Goal: Complete application form

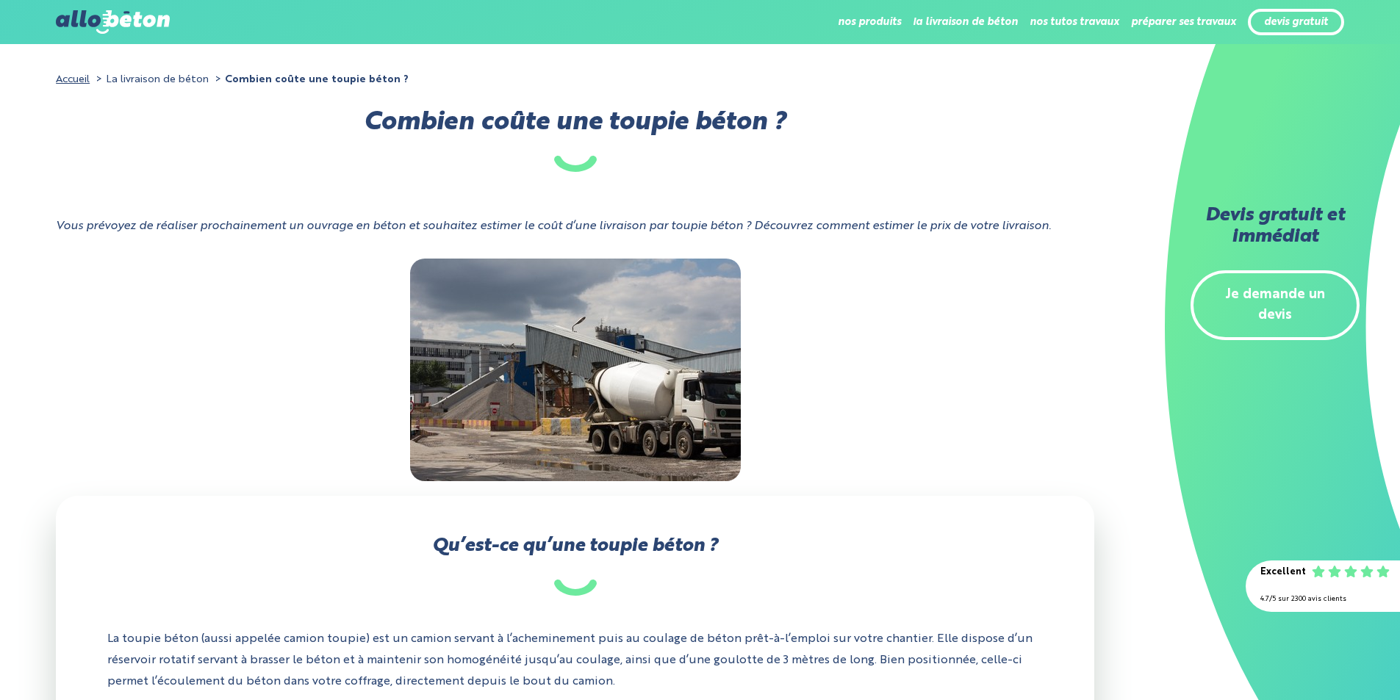
scroll to position [1648, 0]
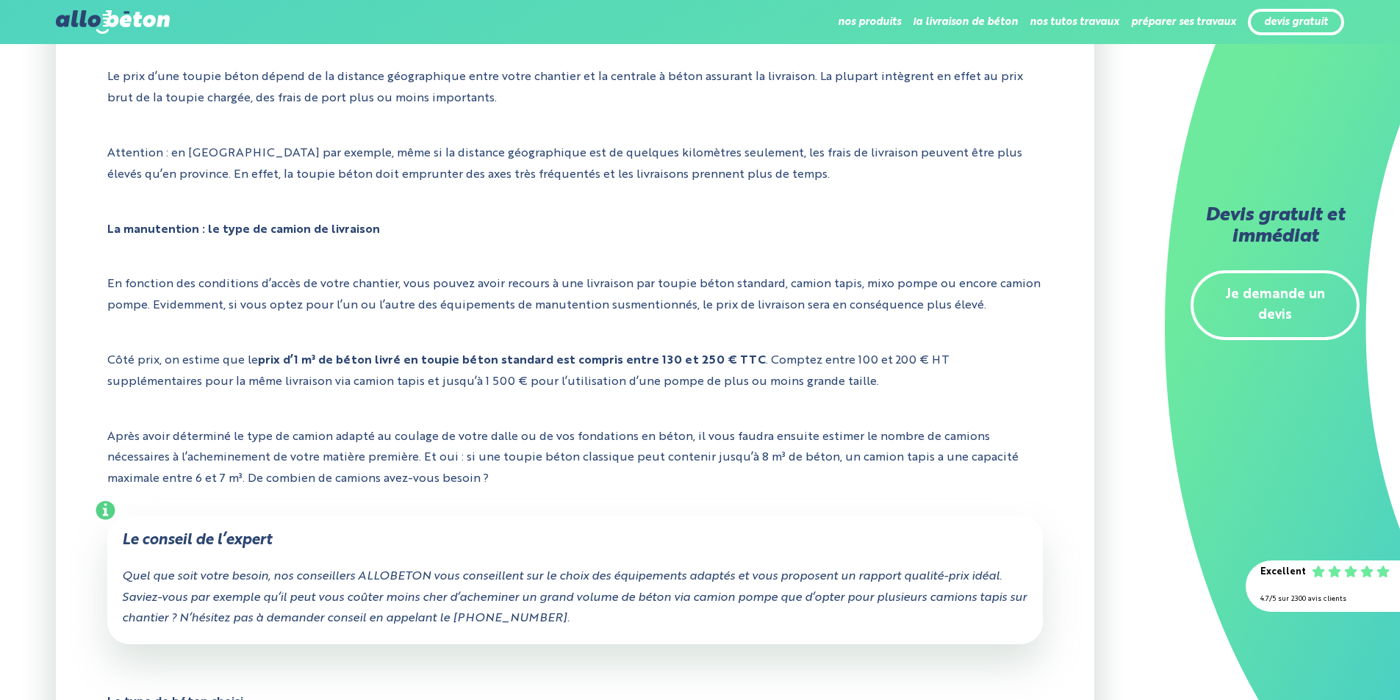
click at [1310, 287] on link "Je demande un devis" at bounding box center [1274, 305] width 169 height 71
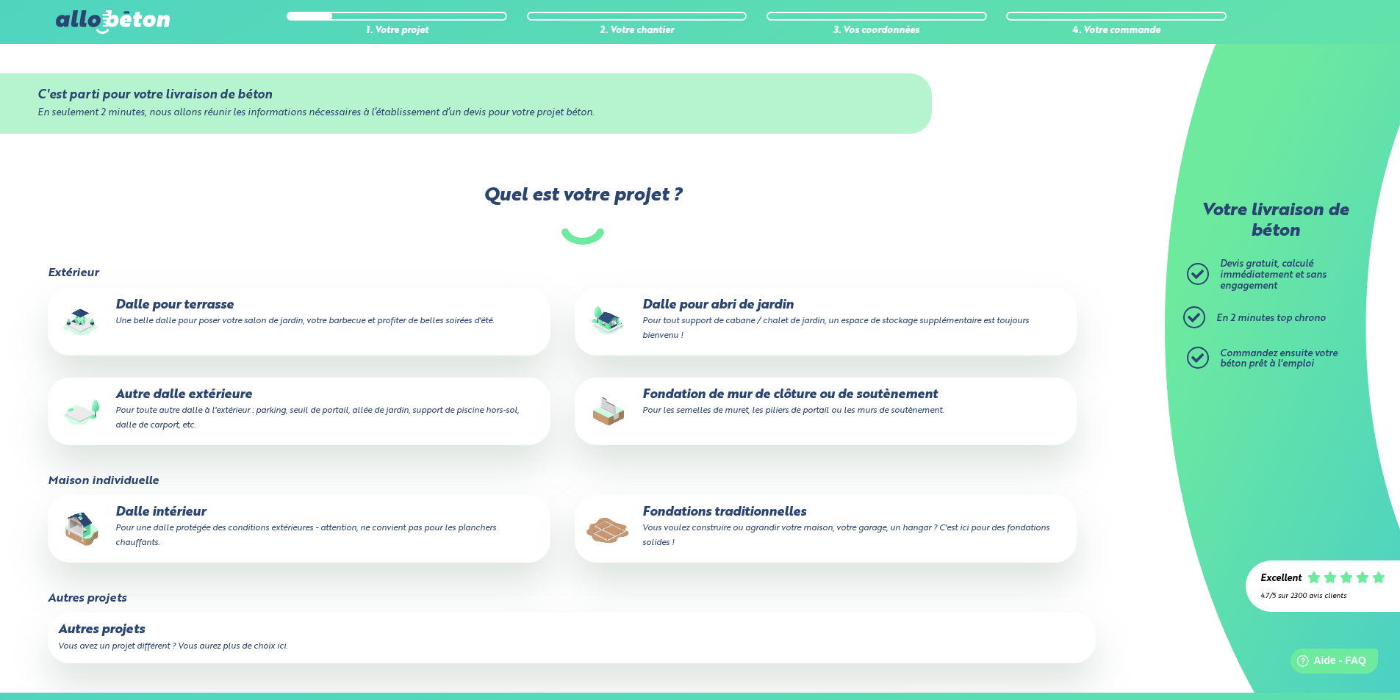
click at [675, 323] on small "Pour tout support de cabane / chalet de jardin, un espace de stockage supplémen…" at bounding box center [835, 329] width 386 height 24
click at [0, 0] on input "Dalle pour abri de jardin Pour tout support de cabane / chalet de jardin, un es…" at bounding box center [0, 0] width 0 height 0
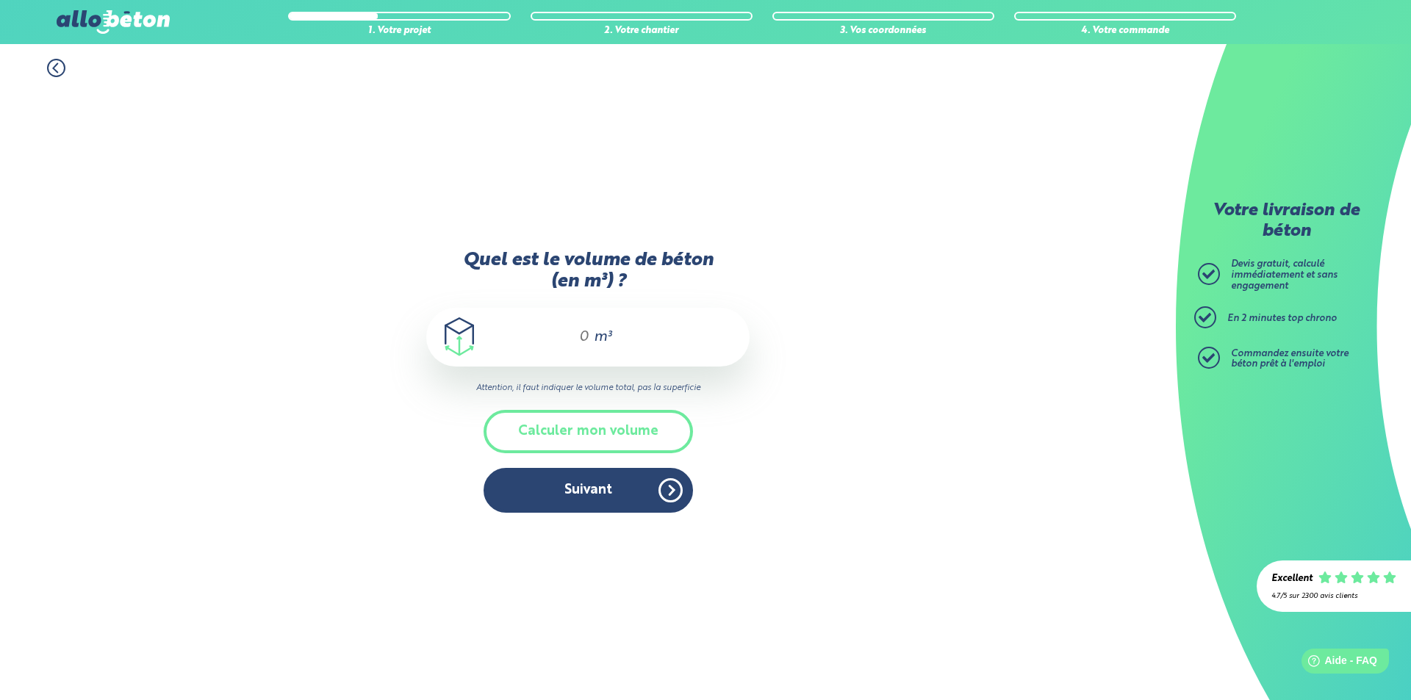
click at [595, 335] on span "m³" at bounding box center [603, 337] width 18 height 15
drag, startPoint x: 627, startPoint y: 425, endPoint x: 601, endPoint y: 395, distance: 40.2
click at [626, 425] on button "Calculer mon volume" at bounding box center [587, 431] width 209 height 43
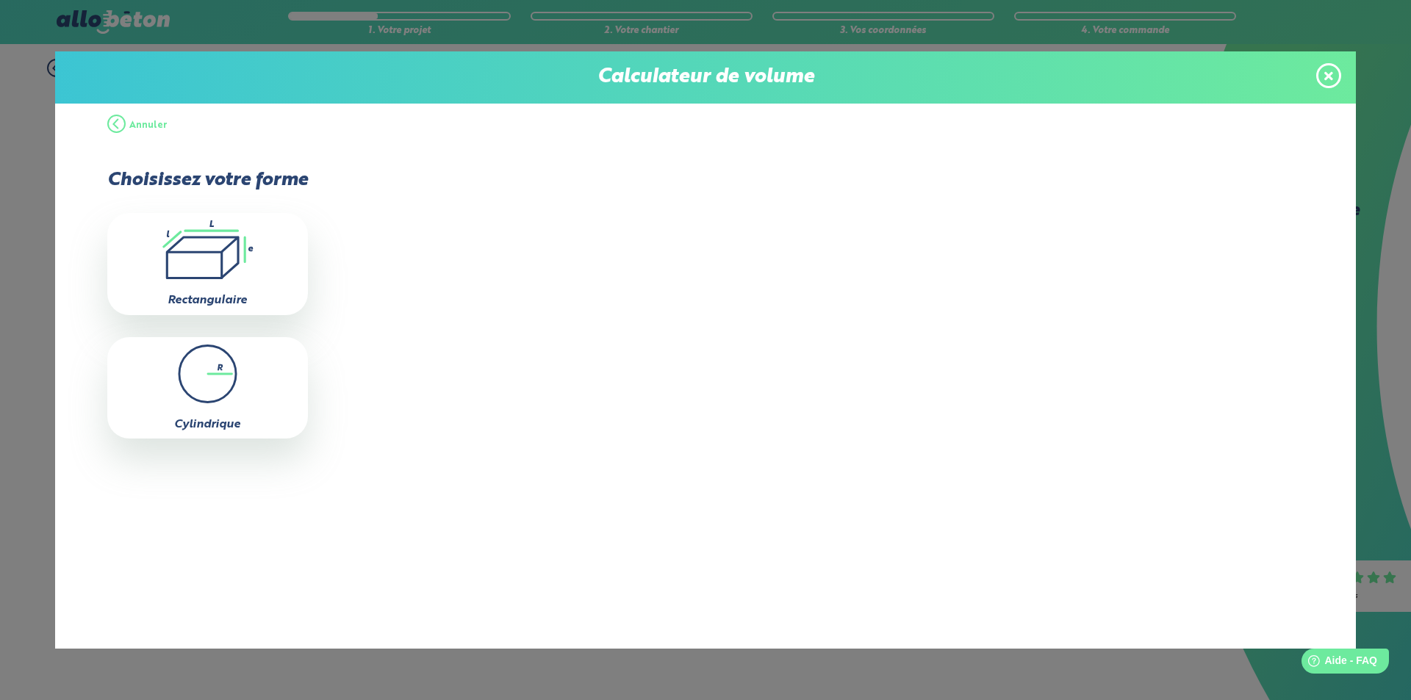
click at [238, 264] on icon ".icon-calc-rectanglea{fill:none;stroke-linecap:round;stroke-width:3px;stroke:#6…" at bounding box center [208, 249] width 186 height 59
type input "0"
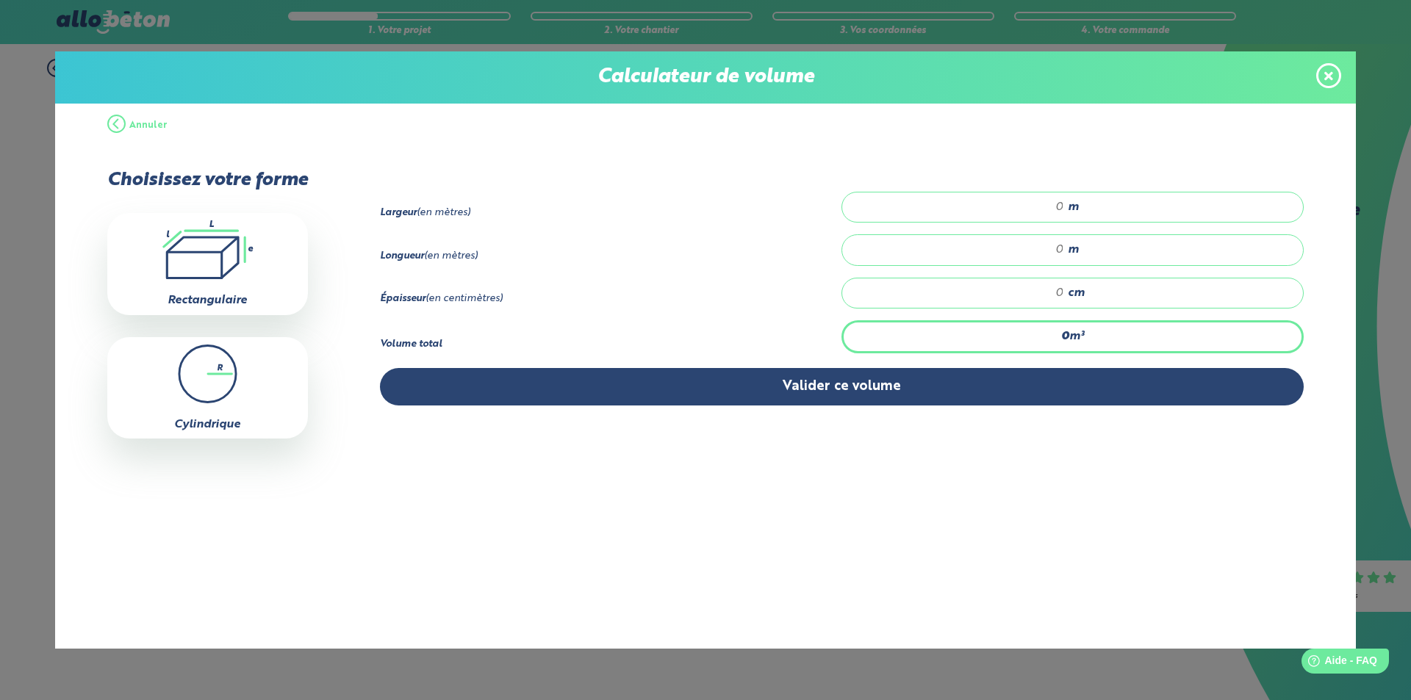
click at [1016, 205] on input "number" at bounding box center [960, 207] width 207 height 15
type input "2"
type input "5"
type input "0.1"
type input "1"
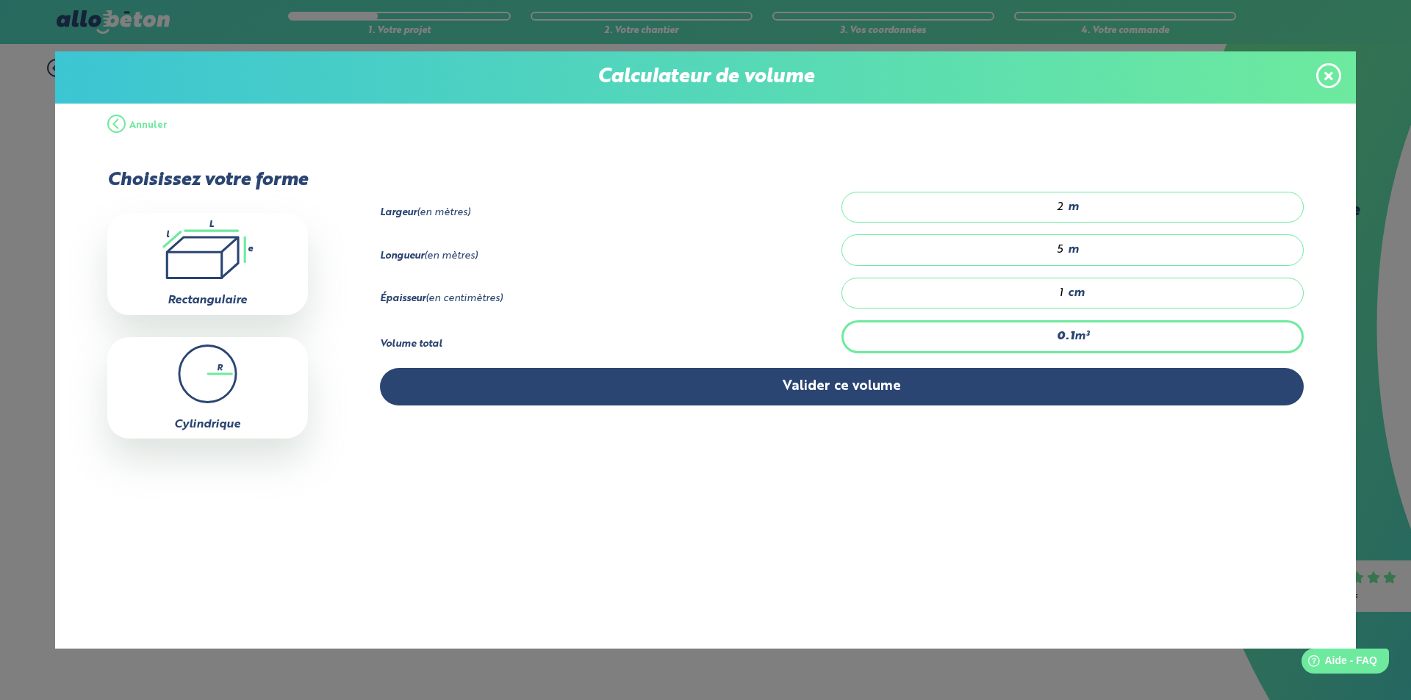
type input "1"
type input "10"
click at [1068, 205] on span "m" at bounding box center [1073, 207] width 11 height 13
type input "12.5"
type input "25"
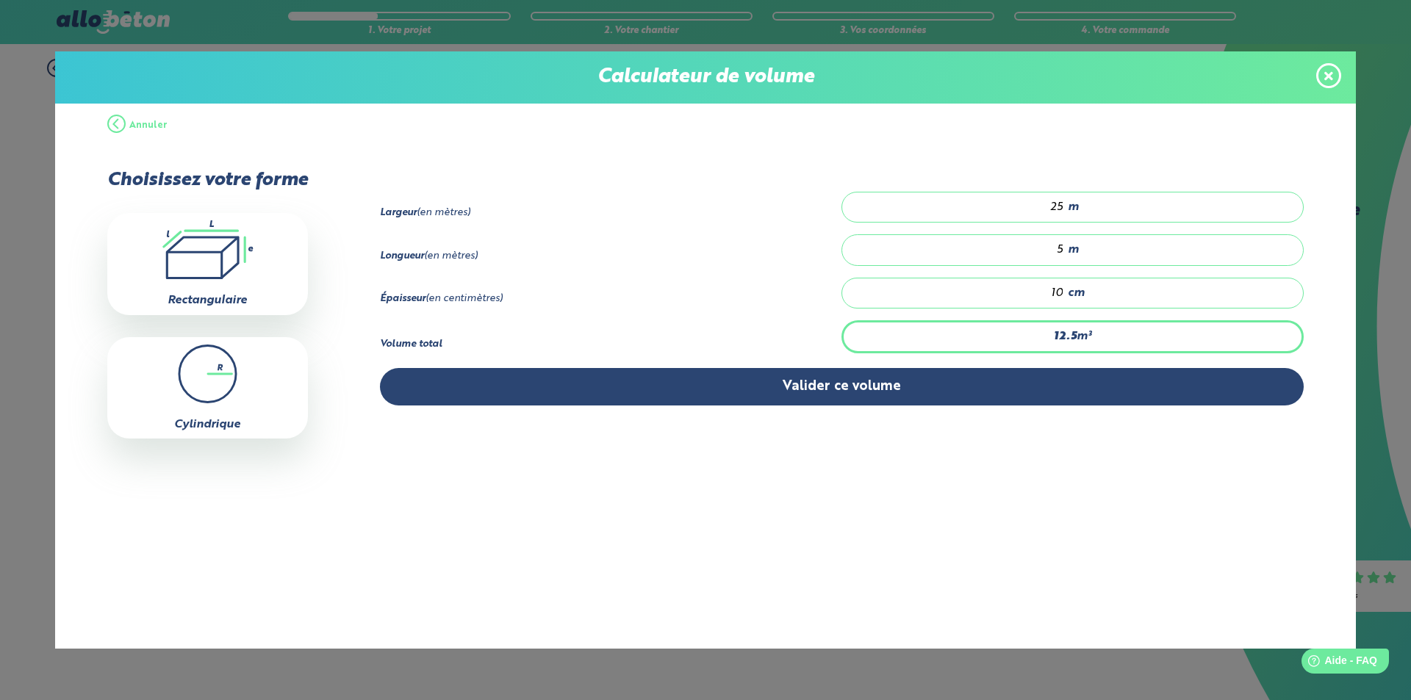
type input "1"
type input "2"
type input "0"
type input "1.25"
type input "2.5"
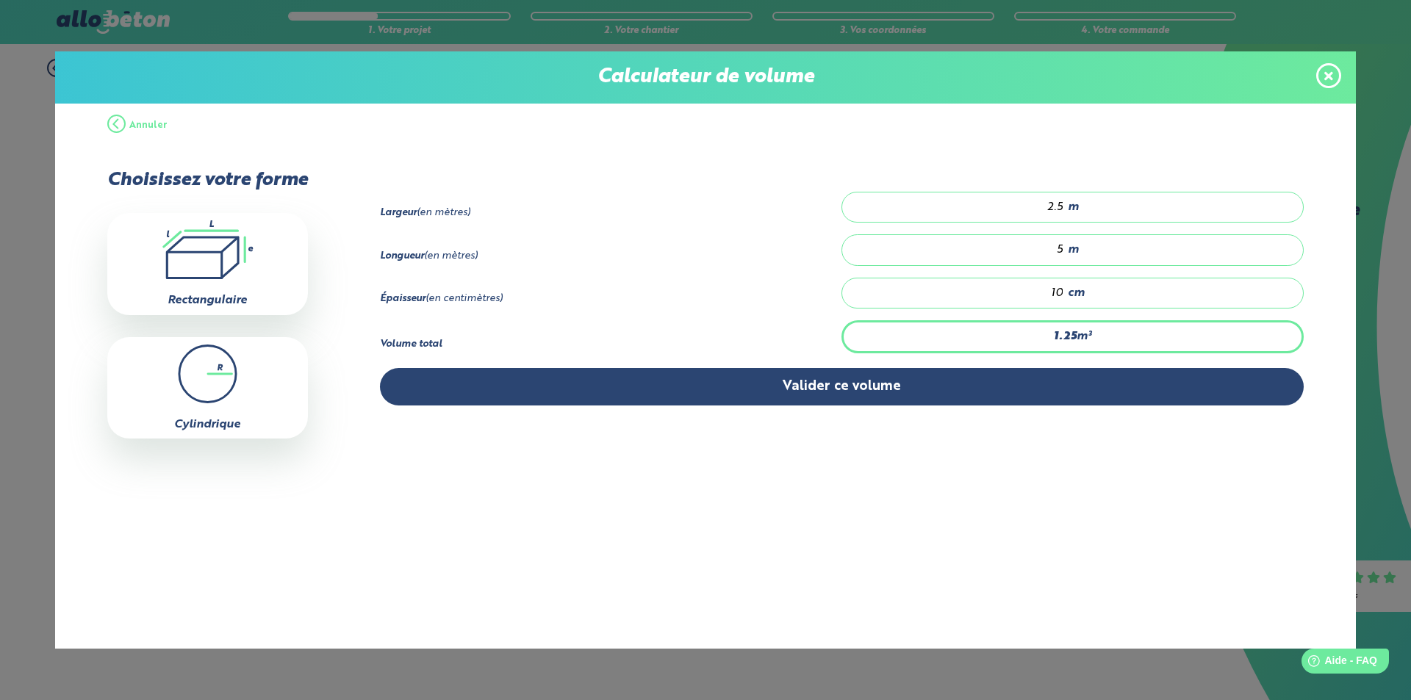
type input "0"
type input "1"
type input "2"
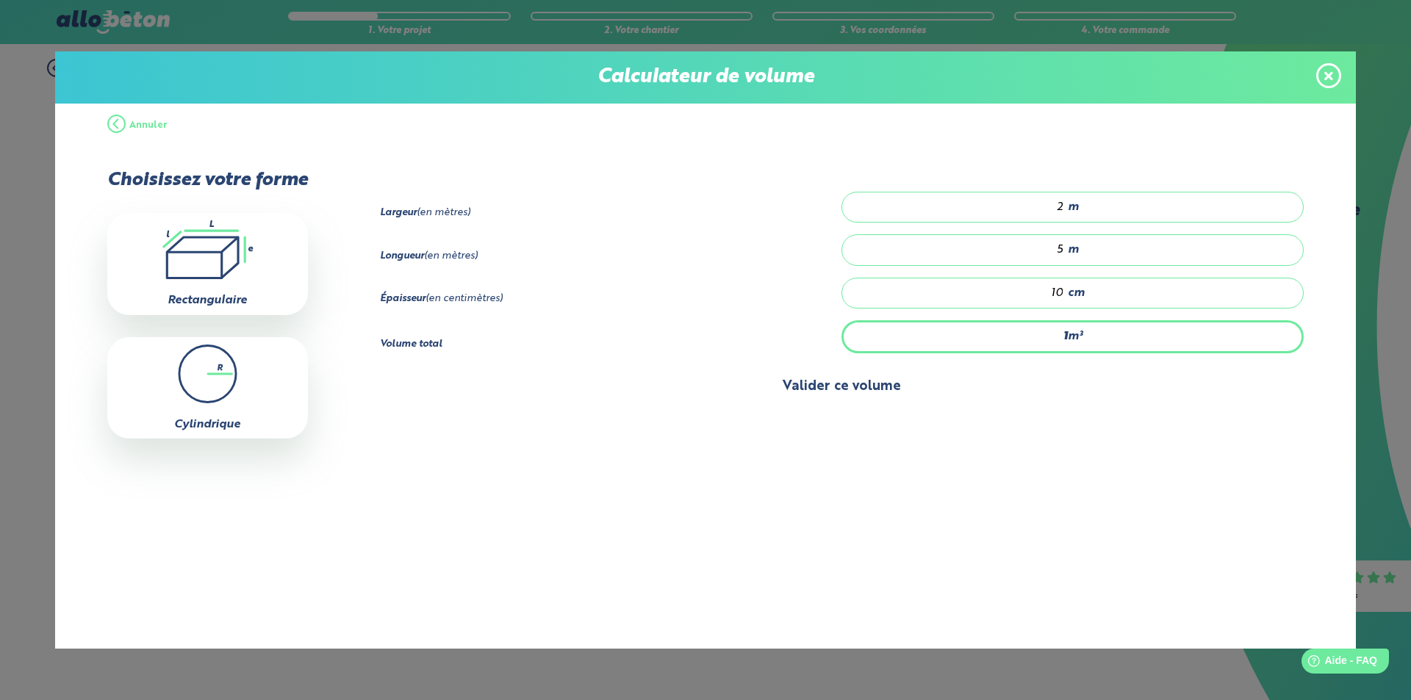
click at [921, 379] on button "Valider ce volume" at bounding box center [842, 386] width 924 height 37
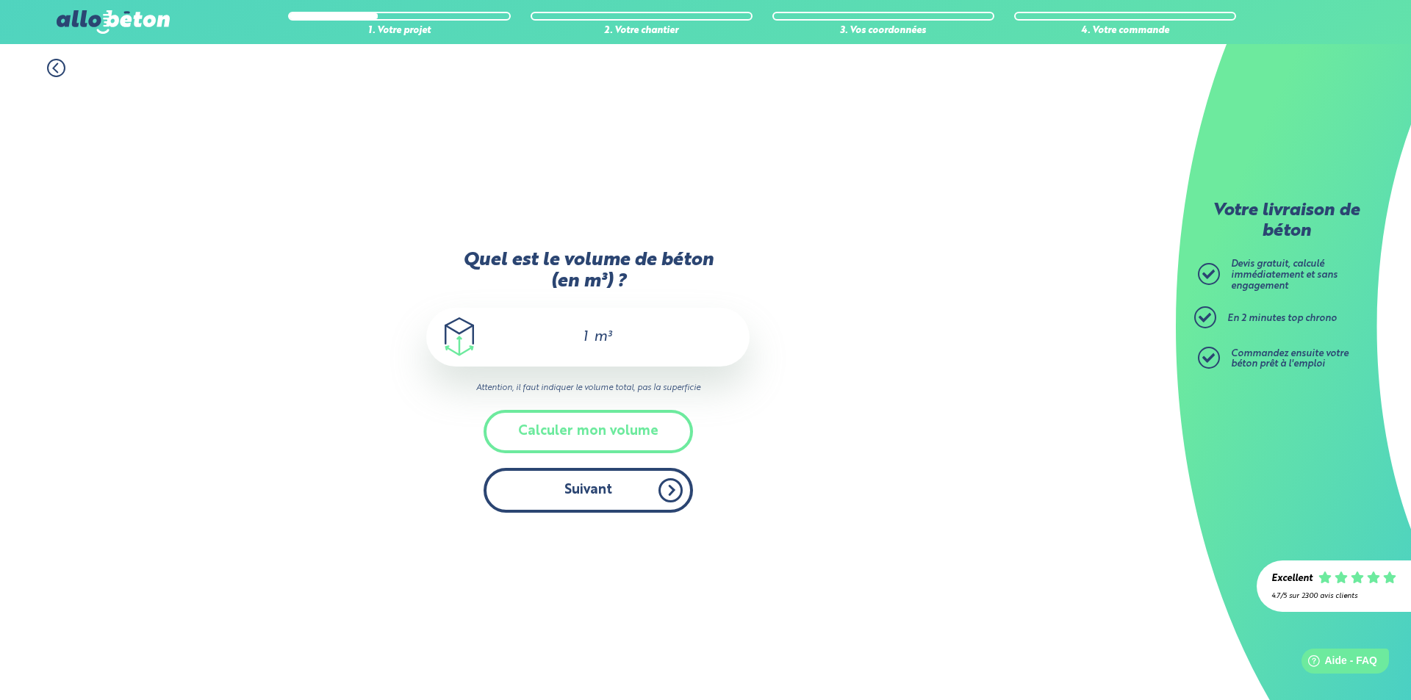
click at [620, 481] on button "Suivant" at bounding box center [587, 490] width 209 height 45
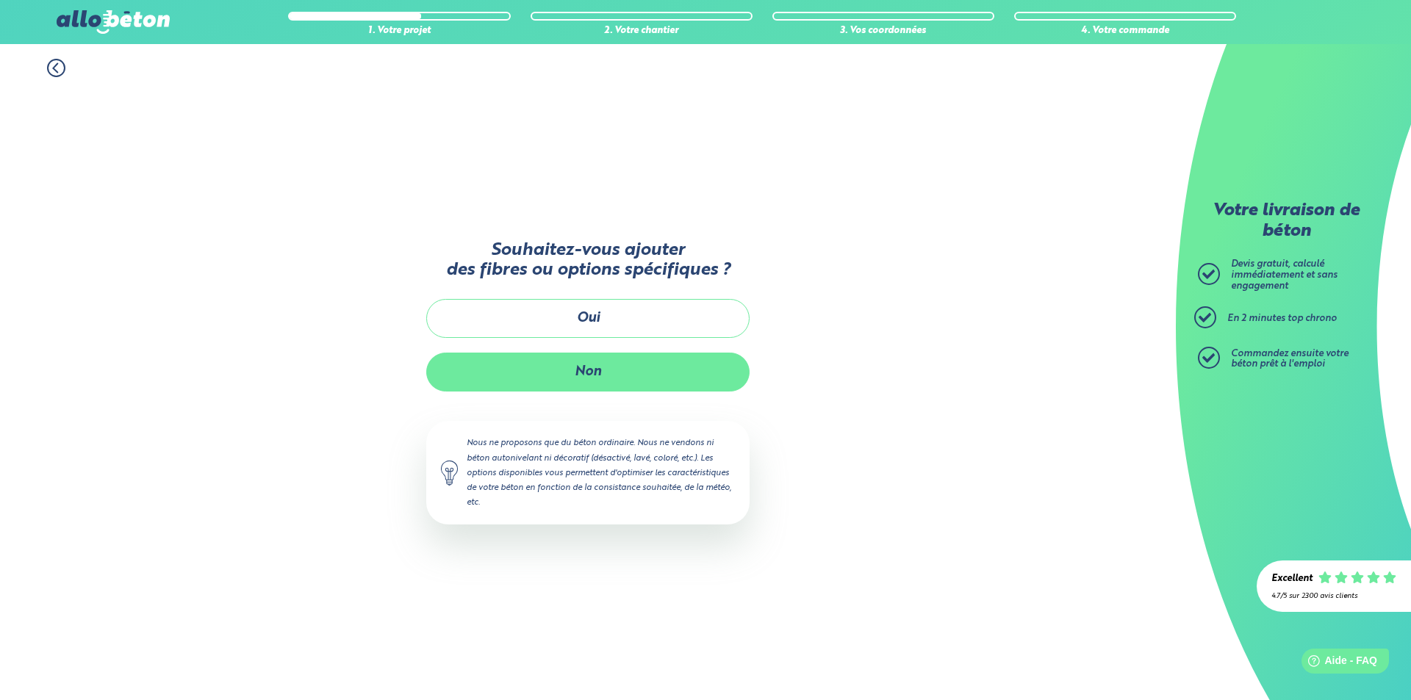
click at [594, 375] on button "Non" at bounding box center [587, 372] width 323 height 39
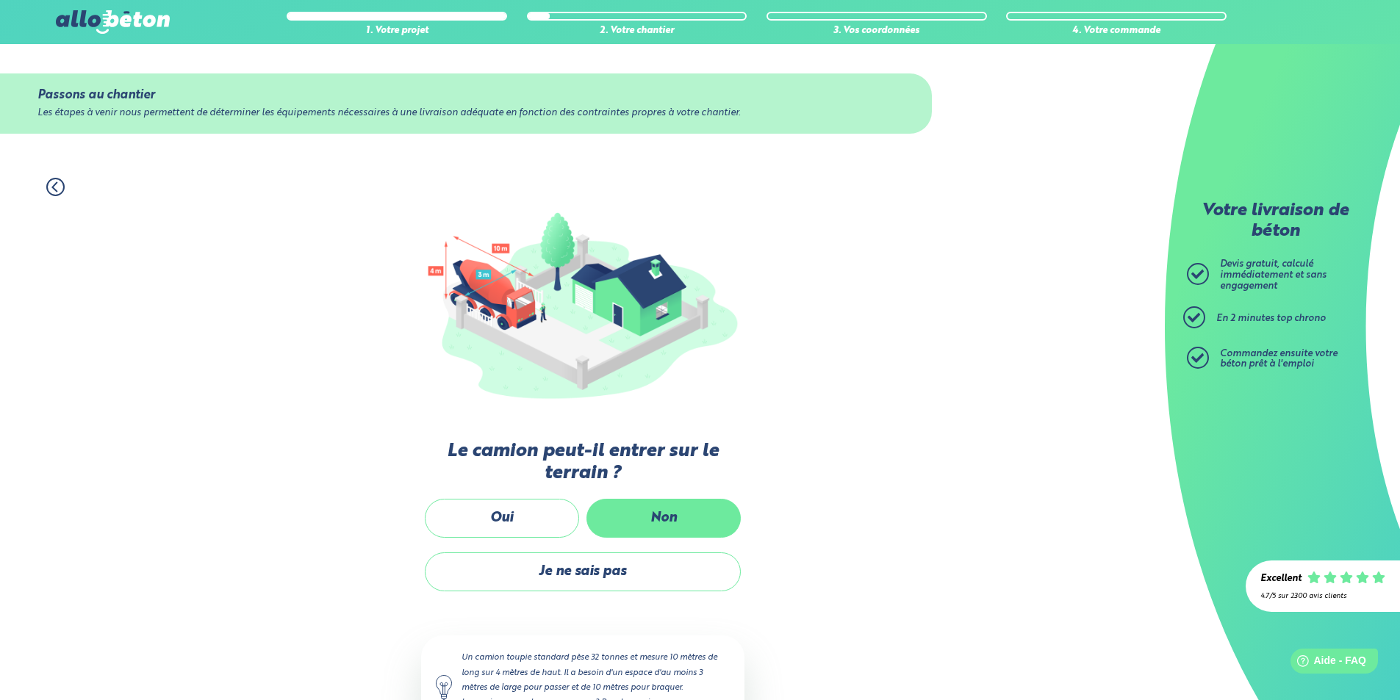
click at [654, 519] on label "Non" at bounding box center [663, 518] width 154 height 39
click at [0, 0] on input "Non" at bounding box center [0, 0] width 0 height 0
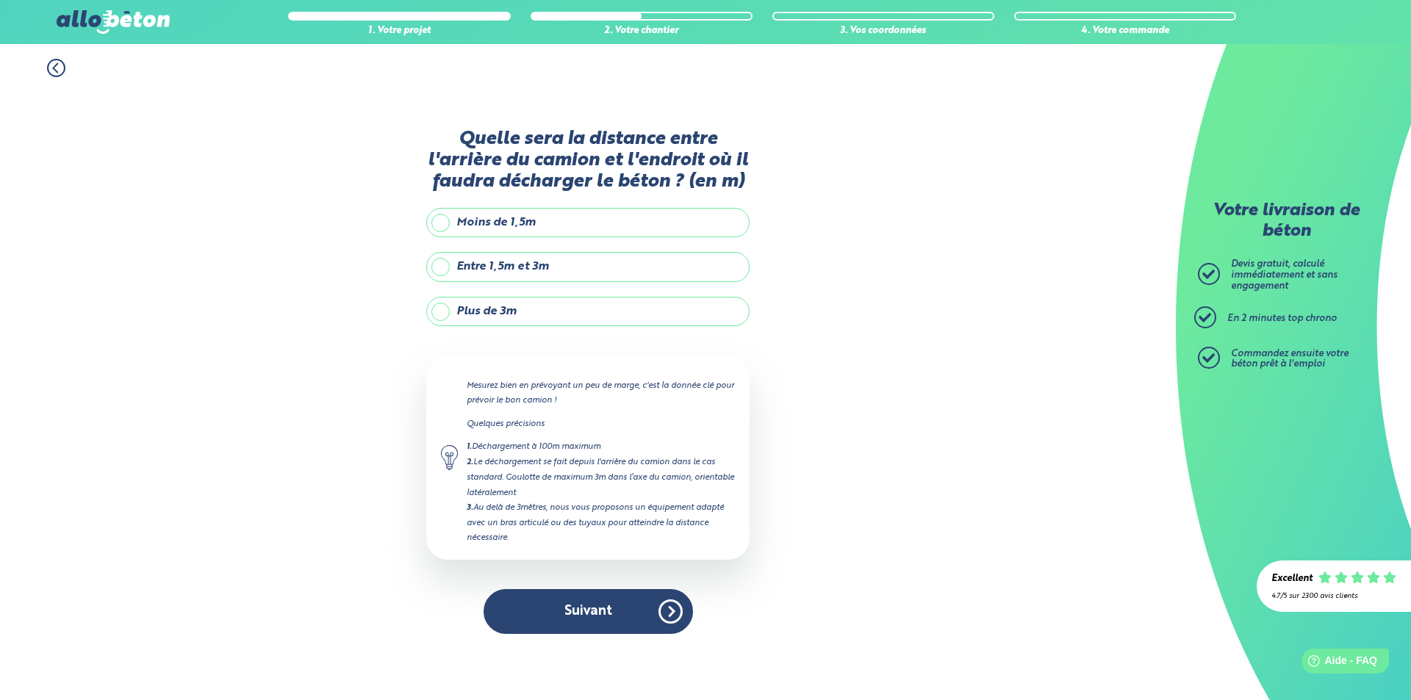
click at [496, 314] on label "Plus de 3m" at bounding box center [587, 311] width 323 height 29
click at [0, 0] on input "Plus de 3m" at bounding box center [0, 0] width 0 height 0
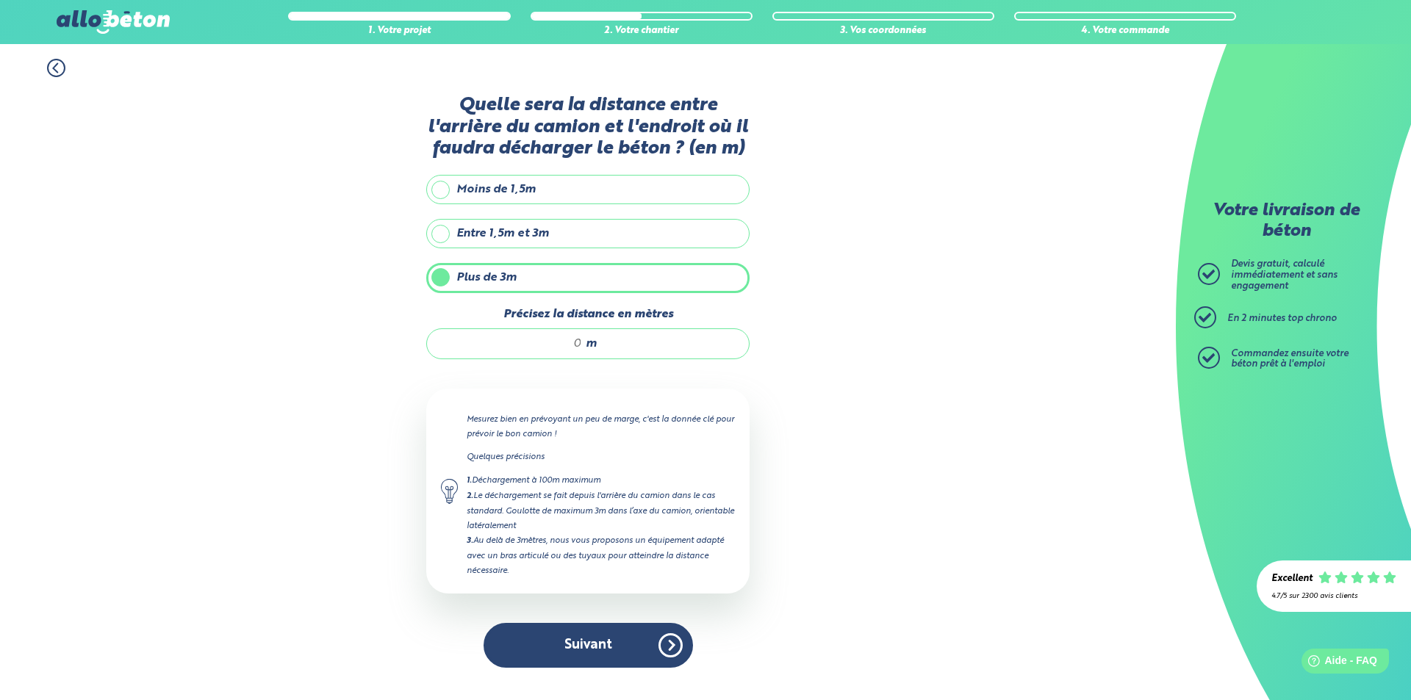
click at [579, 339] on input "Précisez la distance en mètres" at bounding box center [512, 344] width 140 height 15
type input "10"
click at [550, 640] on button "Suivant" at bounding box center [587, 645] width 209 height 45
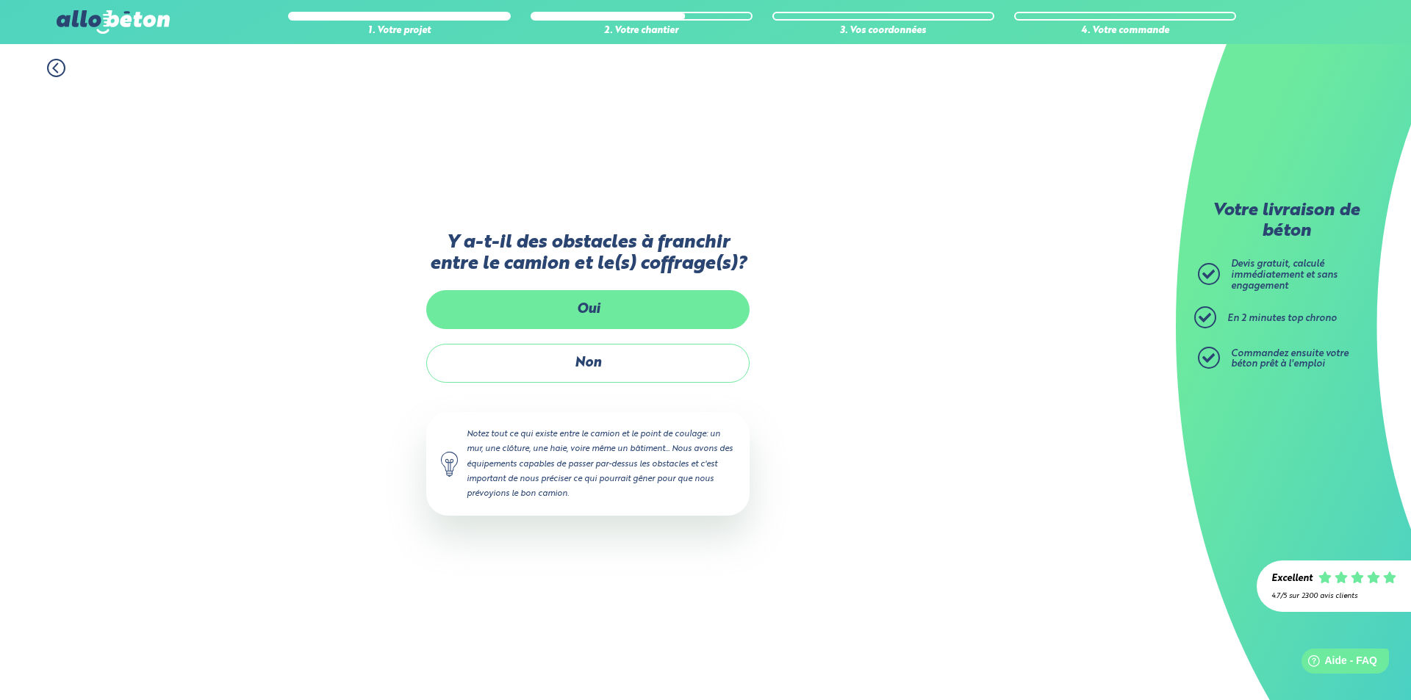
click at [574, 309] on label "Oui" at bounding box center [587, 309] width 323 height 39
click at [0, 0] on input "Oui" at bounding box center [0, 0] width 0 height 0
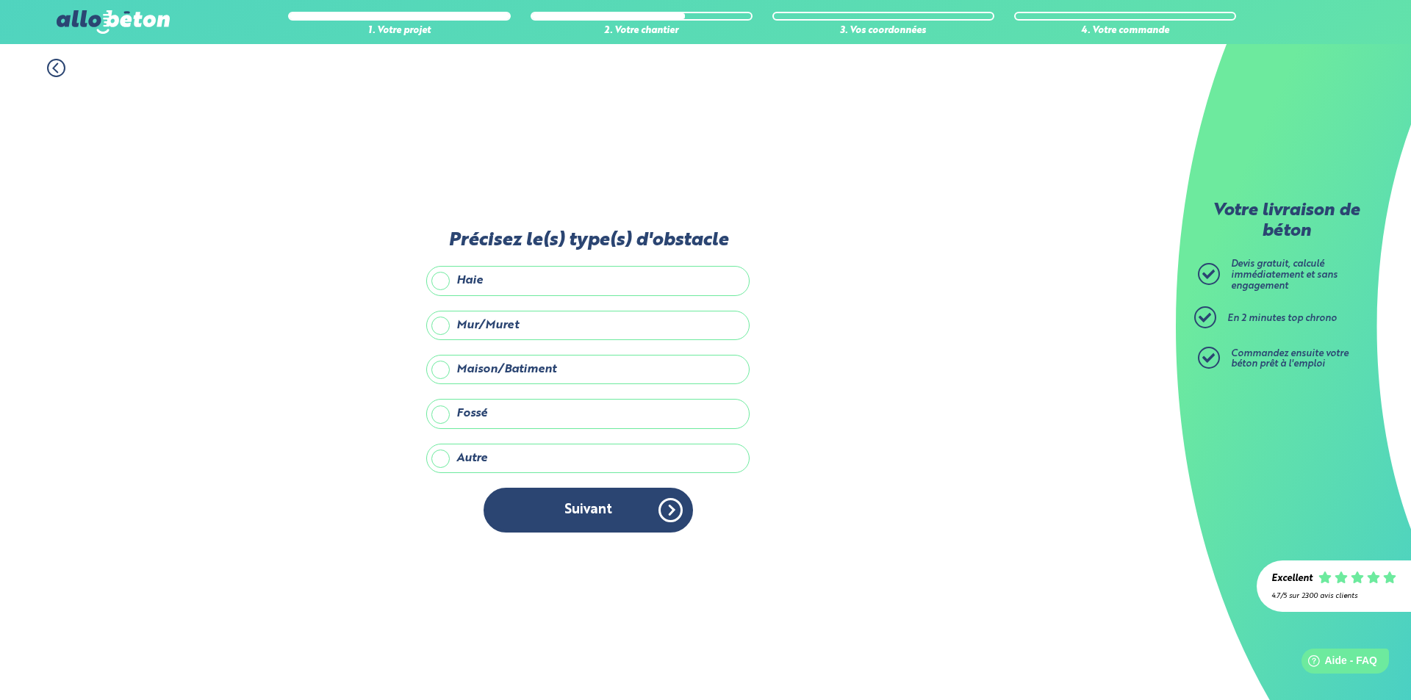
click at [506, 325] on label "Mur/Muret" at bounding box center [587, 325] width 323 height 29
click at [0, 0] on input "Mur/Muret" at bounding box center [0, 0] width 0 height 0
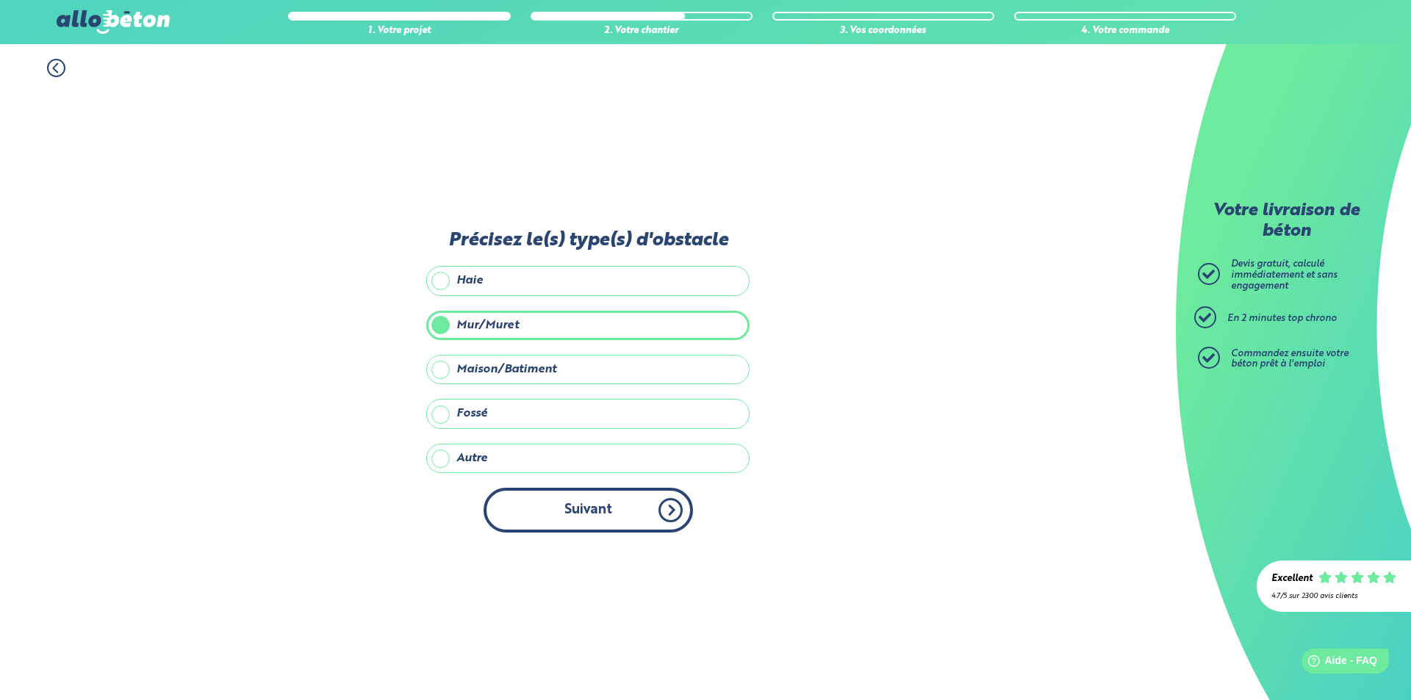
click at [565, 522] on button "Suivant" at bounding box center [587, 510] width 209 height 45
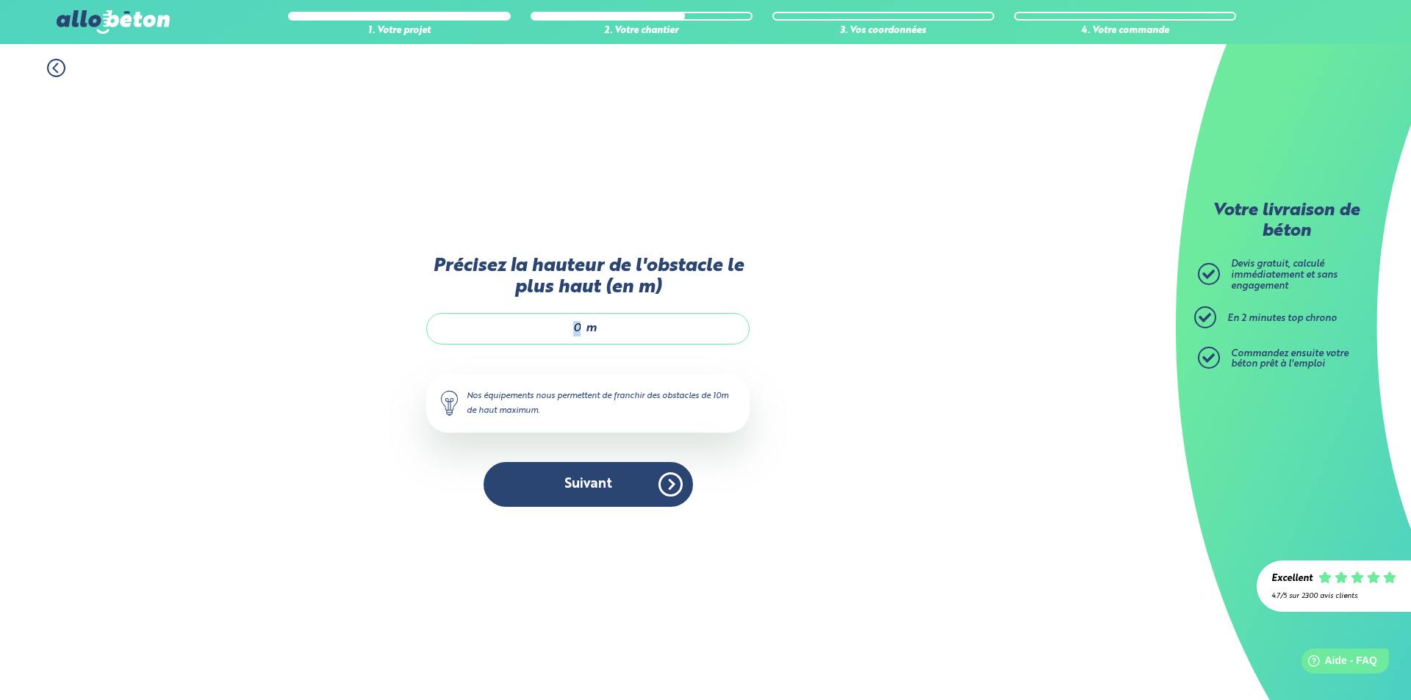
click at [572, 335] on div "m" at bounding box center [587, 328] width 323 height 31
drag, startPoint x: 557, startPoint y: 330, endPoint x: 519, endPoint y: 330, distance: 38.2
click at [519, 330] on input "Précisez la hauteur de l'obstacle le plus haut (en m)" at bounding box center [512, 328] width 140 height 15
type input "2"
click at [568, 486] on button "Suivant" at bounding box center [587, 484] width 209 height 45
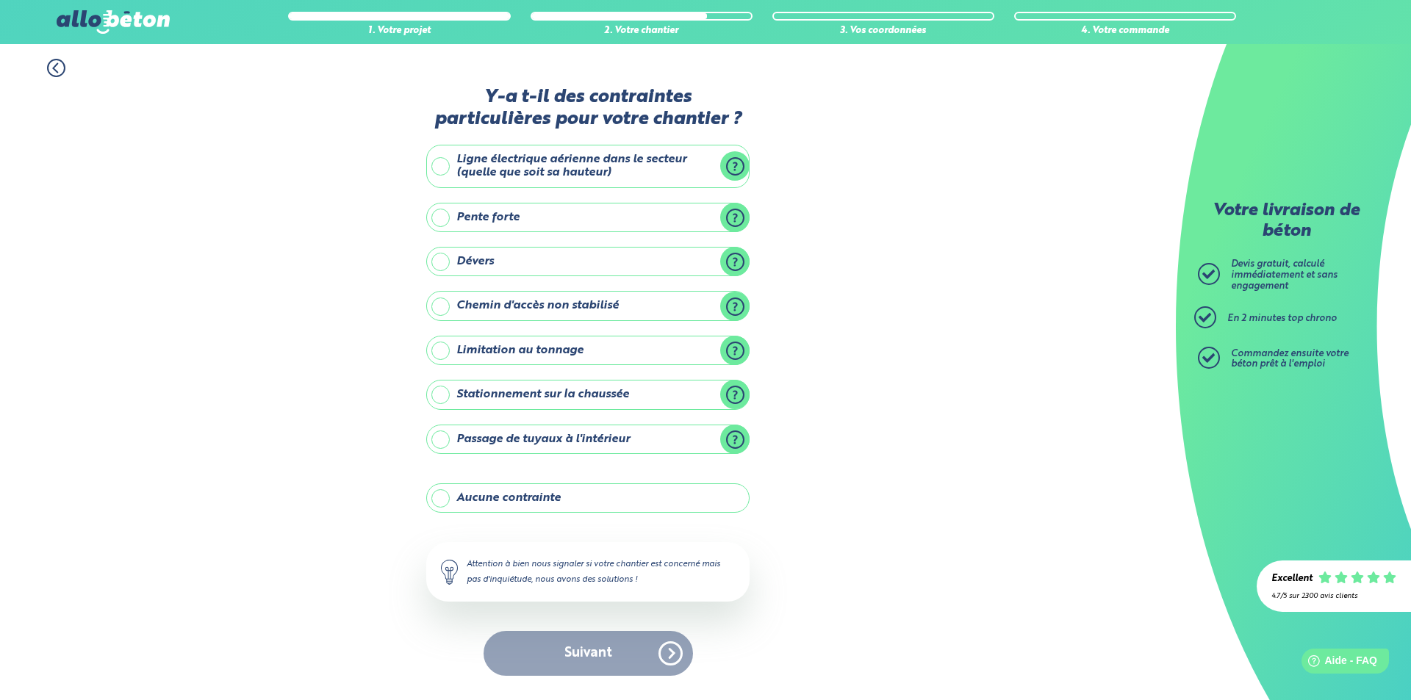
click at [451, 503] on label "Aucune contrainte" at bounding box center [587, 497] width 323 height 29
click at [0, 0] on input "Aucune contrainte" at bounding box center [0, 0] width 0 height 0
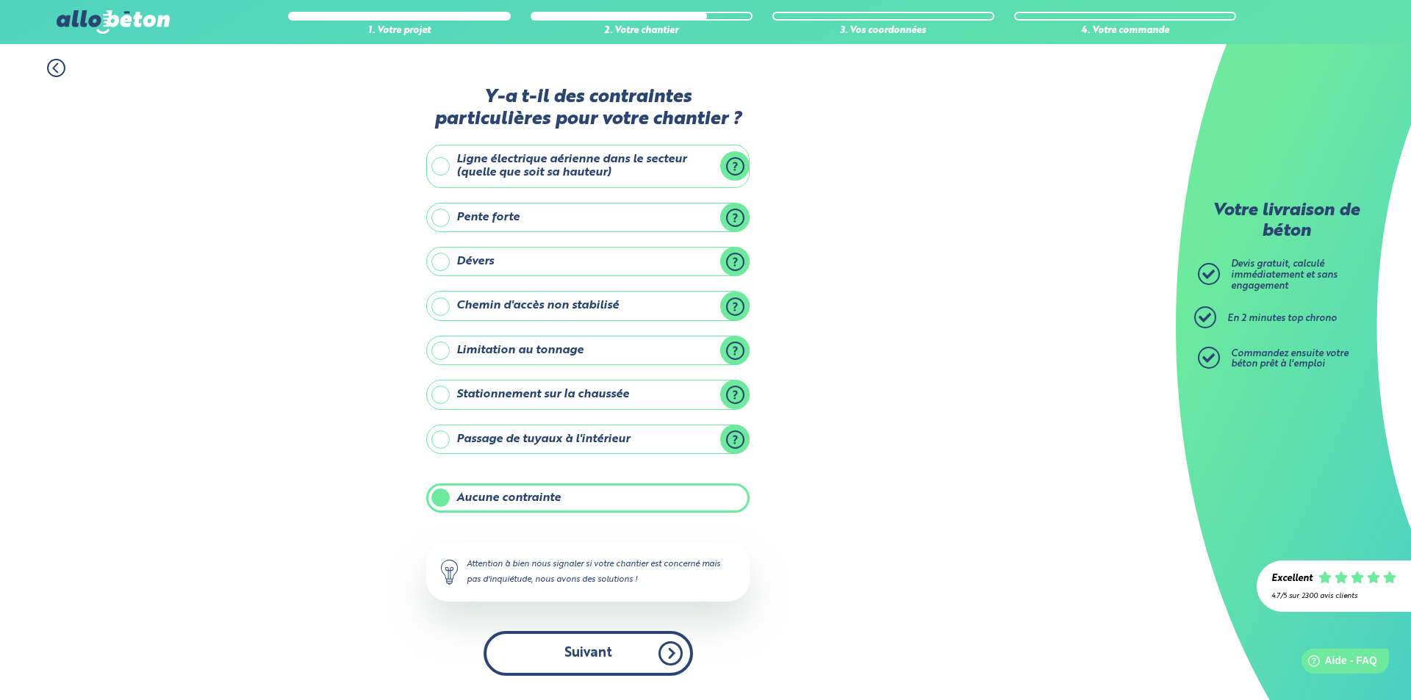
click at [596, 661] on button "Suivant" at bounding box center [587, 653] width 209 height 45
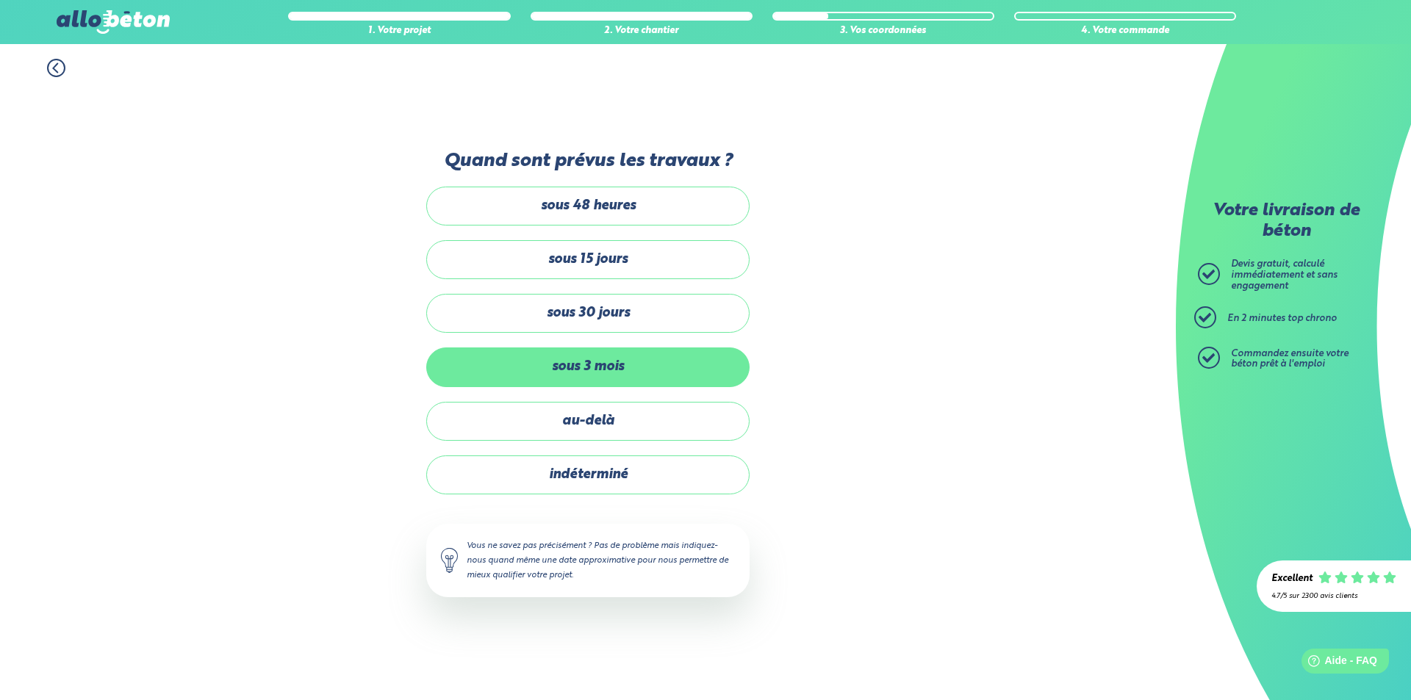
click at [640, 371] on label "sous 3 mois" at bounding box center [587, 367] width 323 height 39
click at [0, 0] on input "sous 3 mois" at bounding box center [0, 0] width 0 height 0
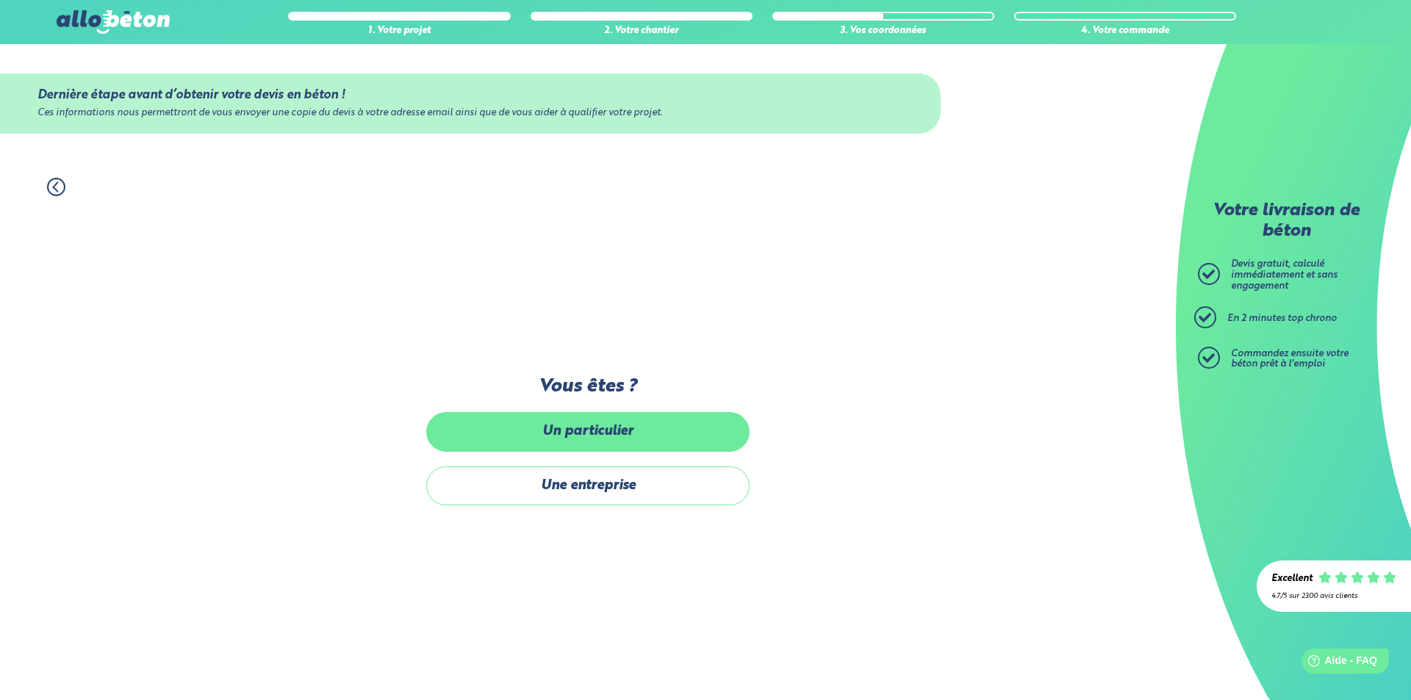
click at [589, 428] on label "Un particulier" at bounding box center [587, 431] width 323 height 39
click at [0, 0] on input "Un particulier" at bounding box center [0, 0] width 0 height 0
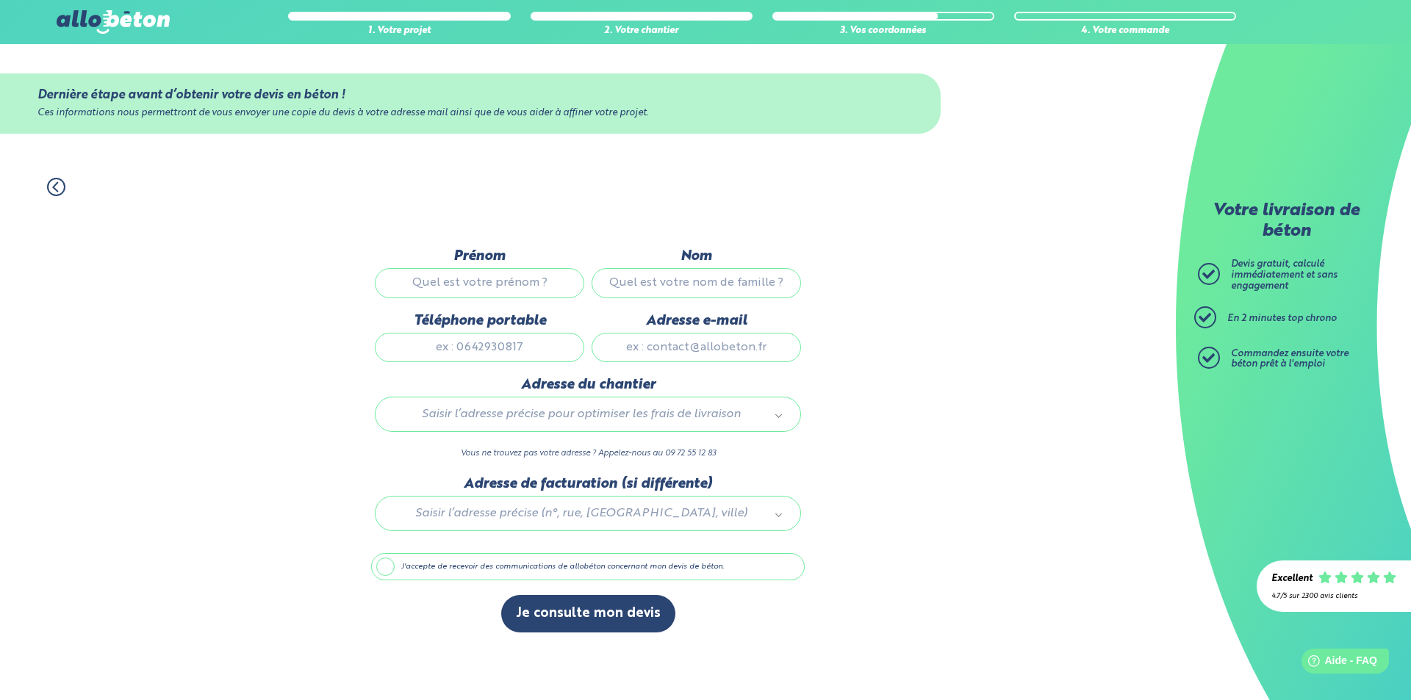
drag, startPoint x: 525, startPoint y: 268, endPoint x: 525, endPoint y: 282, distance: 14.0
click at [525, 276] on input "Prénom" at bounding box center [479, 282] width 209 height 29
type input "[PERSON_NAME]"
type input "Fontaine"
type input "0661413937"
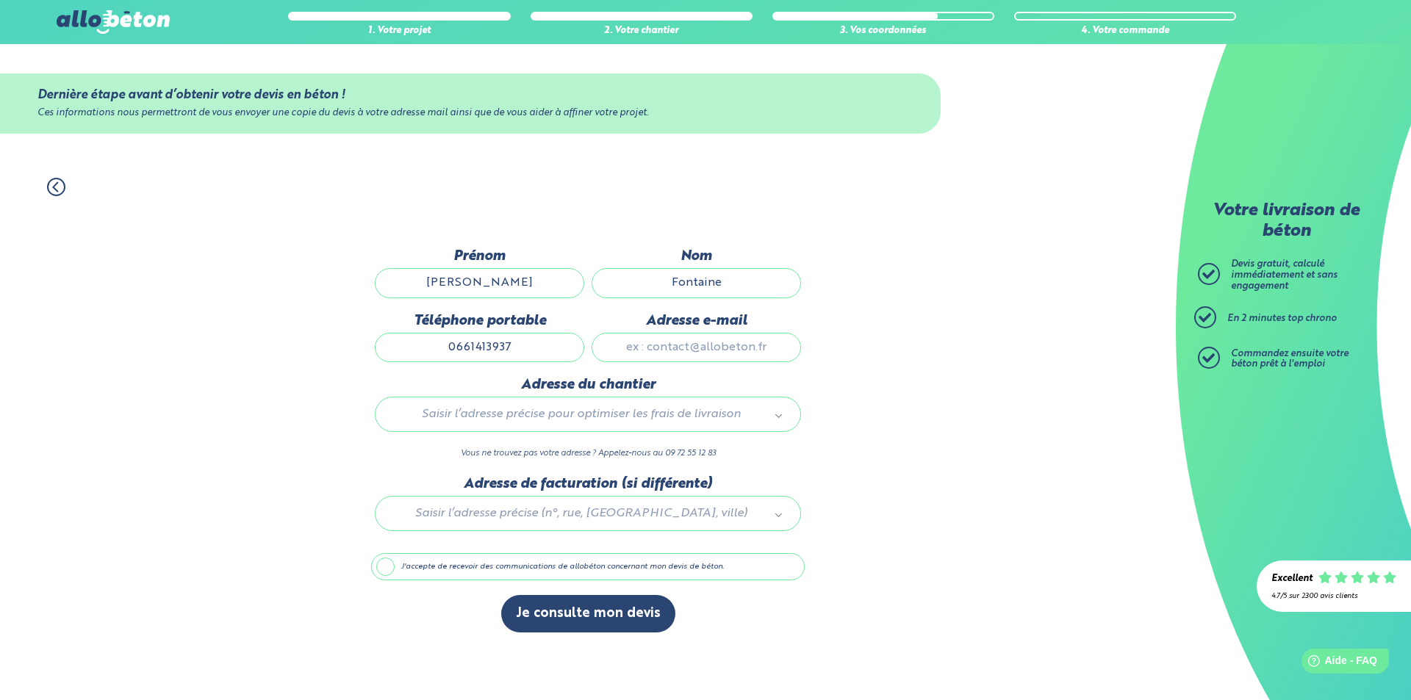
type input "[EMAIL_ADDRESS][DOMAIN_NAME]"
type input "[STREET_ADDRESS] LANDAIS"
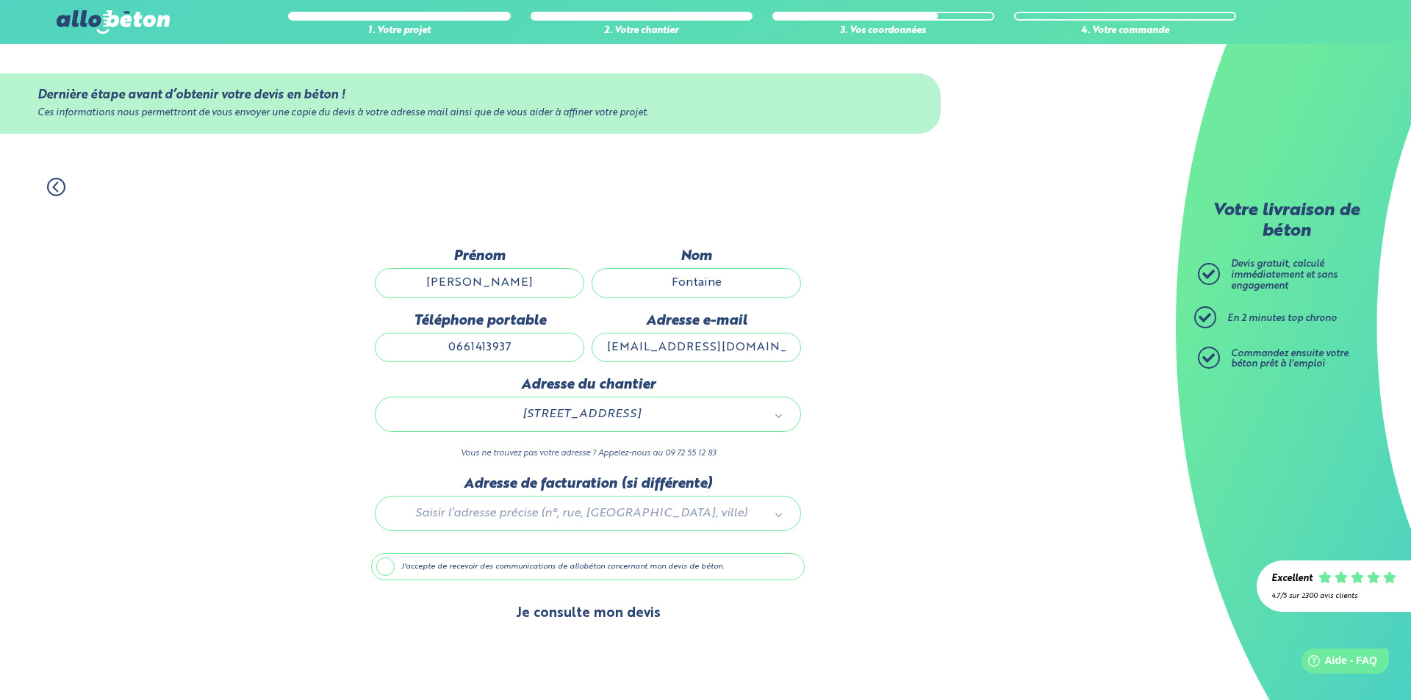
click at [589, 622] on button "Je consulte mon devis" at bounding box center [588, 613] width 174 height 37
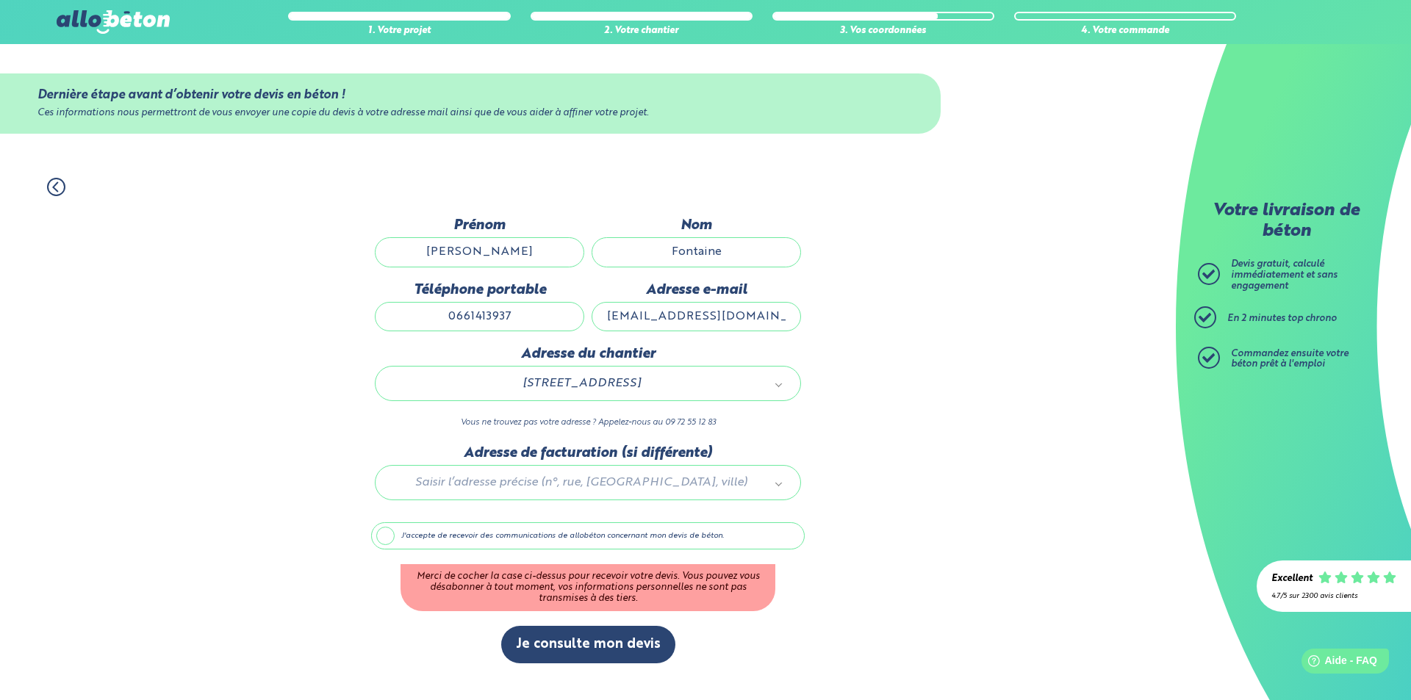
click at [385, 539] on label "J'accepte de recevoir des communications de allobéton concernant mon devis de b…" at bounding box center [587, 536] width 433 height 28
click at [0, 0] on input "J'accepte de recevoir des communications de allobéton concernant mon devis de b…" at bounding box center [0, 0] width 0 height 0
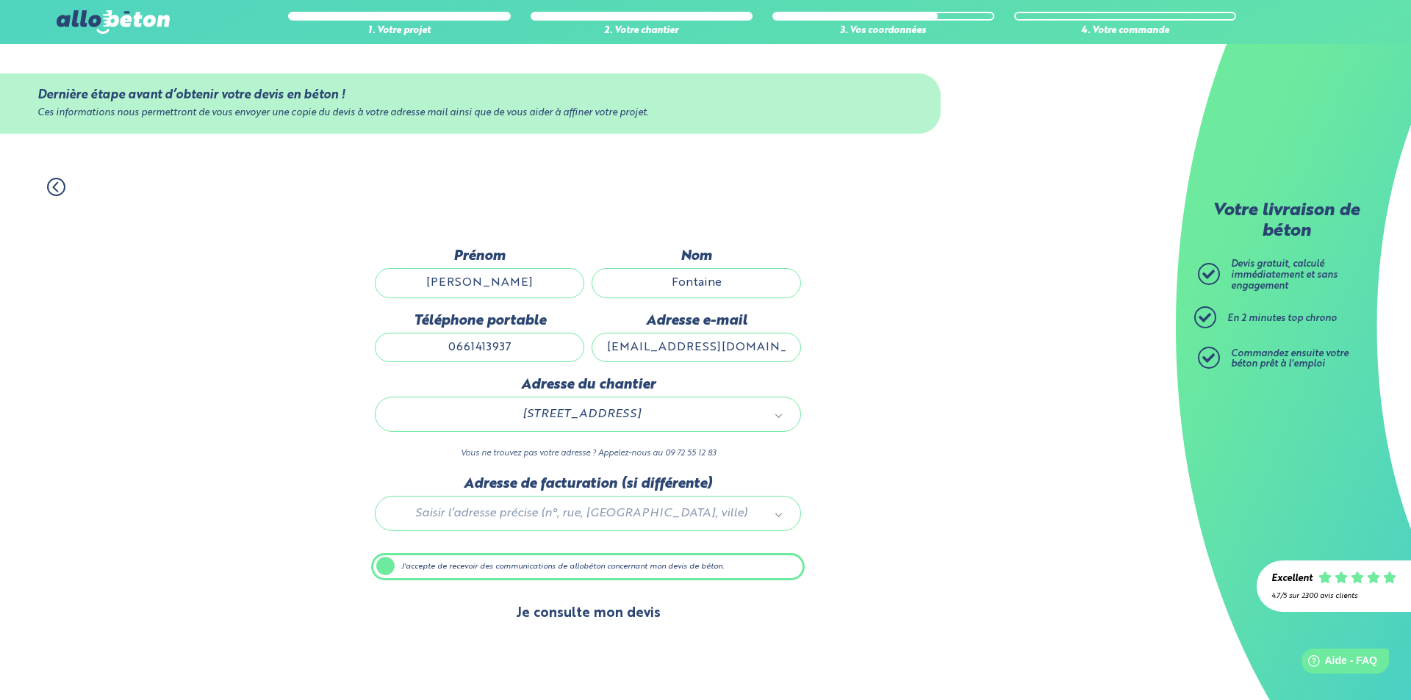
click at [602, 615] on button "Je consulte mon devis" at bounding box center [588, 613] width 174 height 37
